Goal: Transaction & Acquisition: Purchase product/service

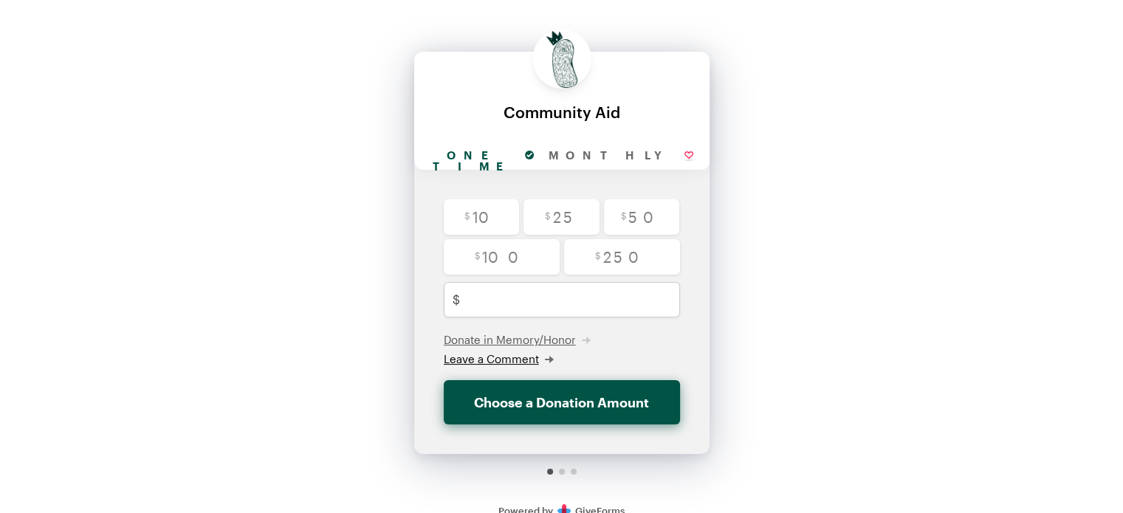
click at [549, 355] on icon "button" at bounding box center [549, 359] width 9 height 9
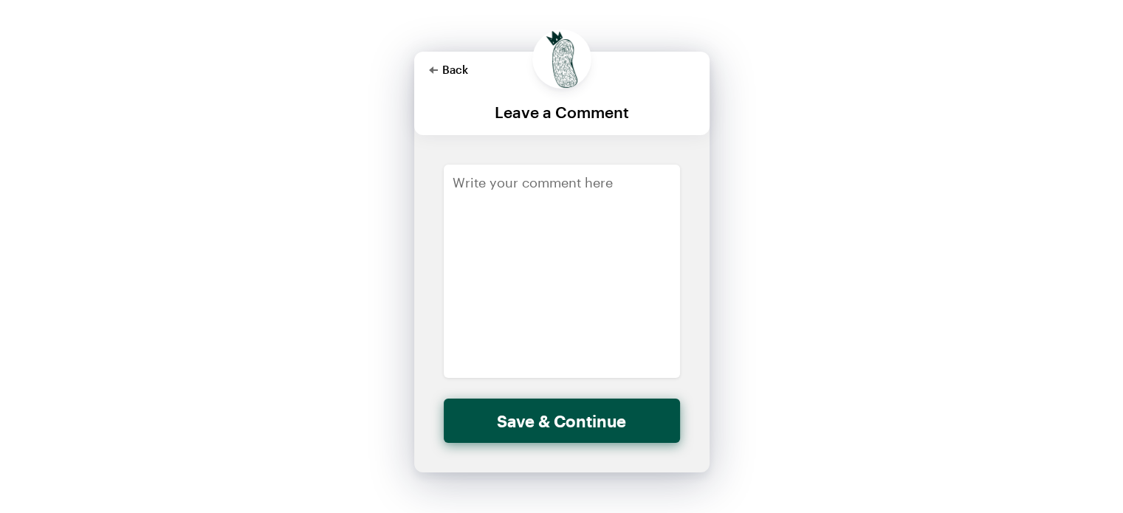
click at [442, 66] on button "Back" at bounding box center [448, 69] width 39 height 12
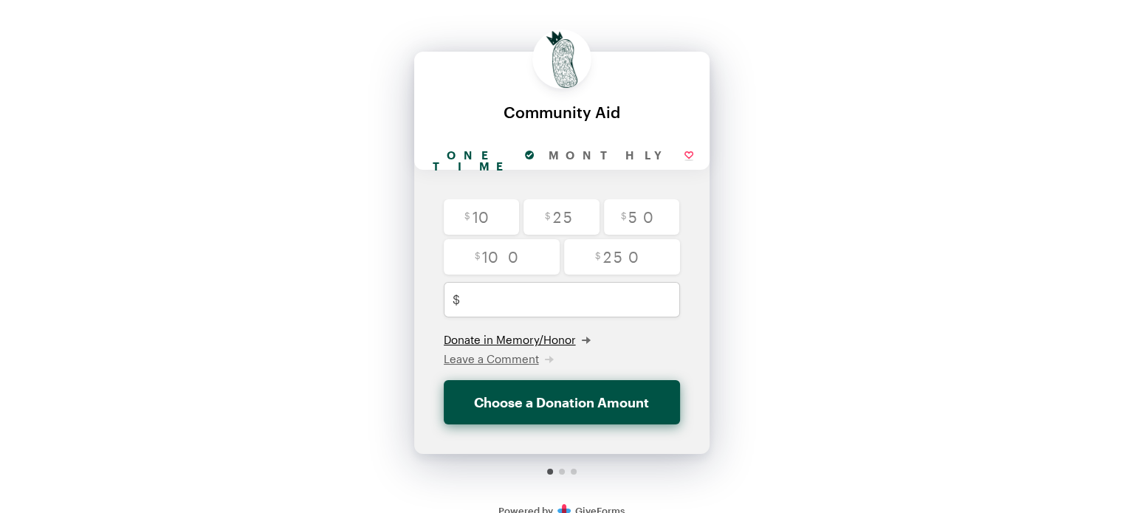
click at [585, 337] on icon "button" at bounding box center [586, 340] width 9 height 9
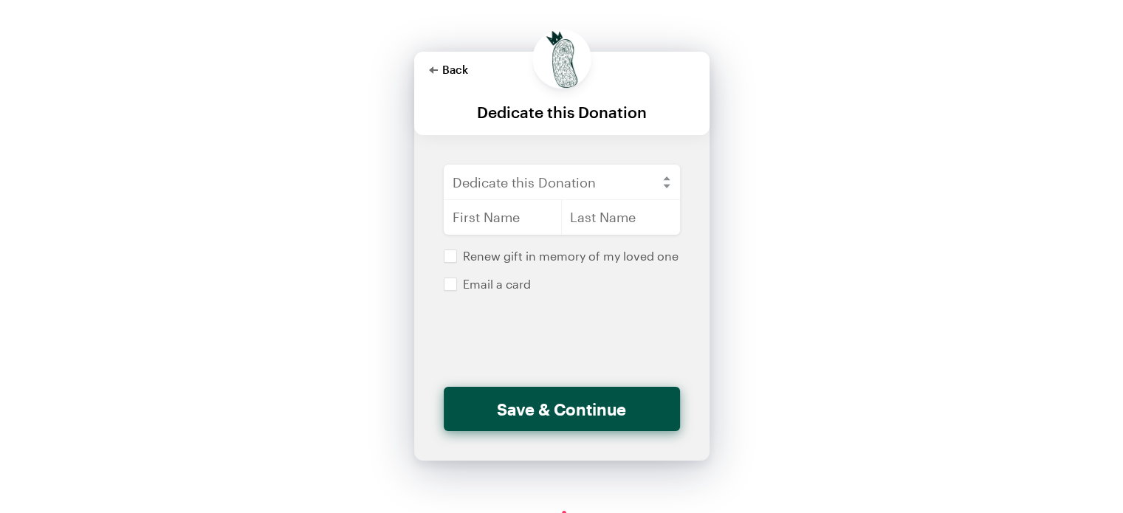
click at [445, 69] on button "Back" at bounding box center [448, 69] width 39 height 12
